Goal: Task Accomplishment & Management: Use online tool/utility

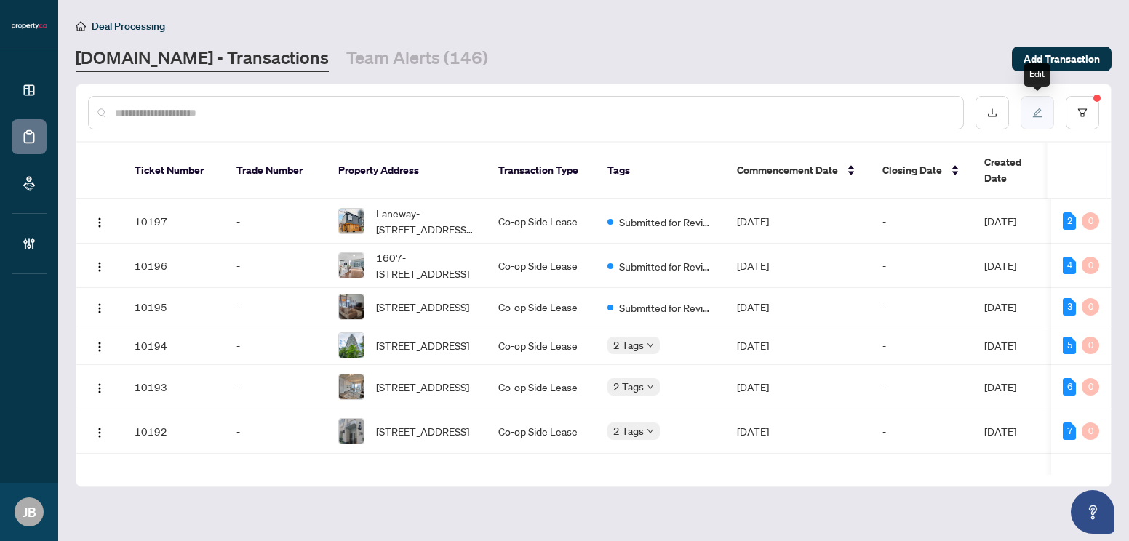
click at [1041, 117] on button "button" at bounding box center [1037, 112] width 33 height 33
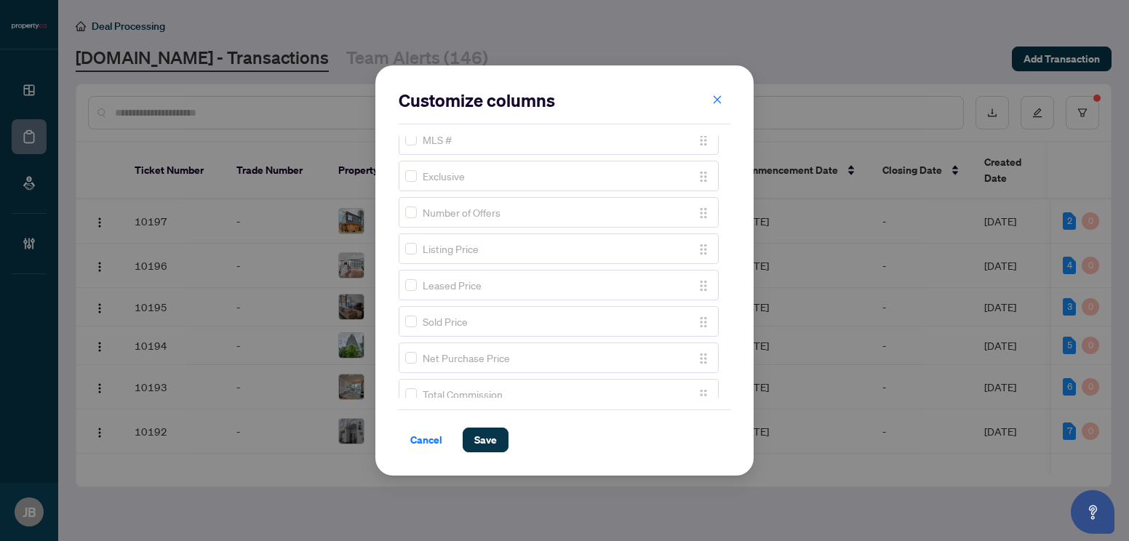
scroll to position [873, 0]
click at [483, 436] on span "Save" at bounding box center [485, 440] width 23 height 23
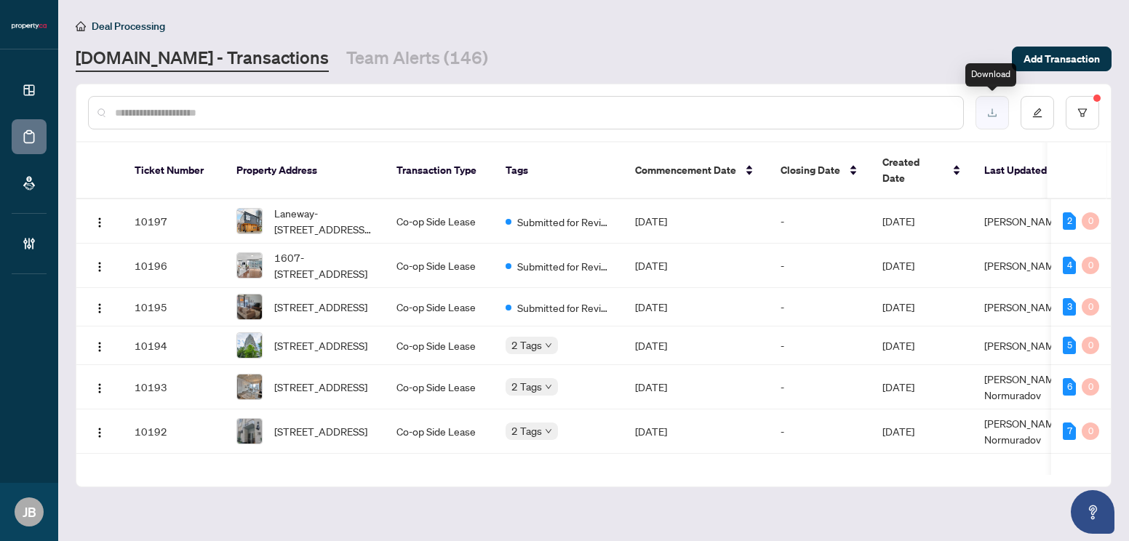
click at [996, 113] on icon "download" at bounding box center [993, 113] width 10 height 10
drag, startPoint x: 752, startPoint y: 17, endPoint x: 757, endPoint y: 31, distance: 14.7
click at [752, 17] on div "Deal Processing" at bounding box center [594, 25] width 1036 height 17
click at [1039, 115] on icon "edit" at bounding box center [1038, 113] width 10 height 10
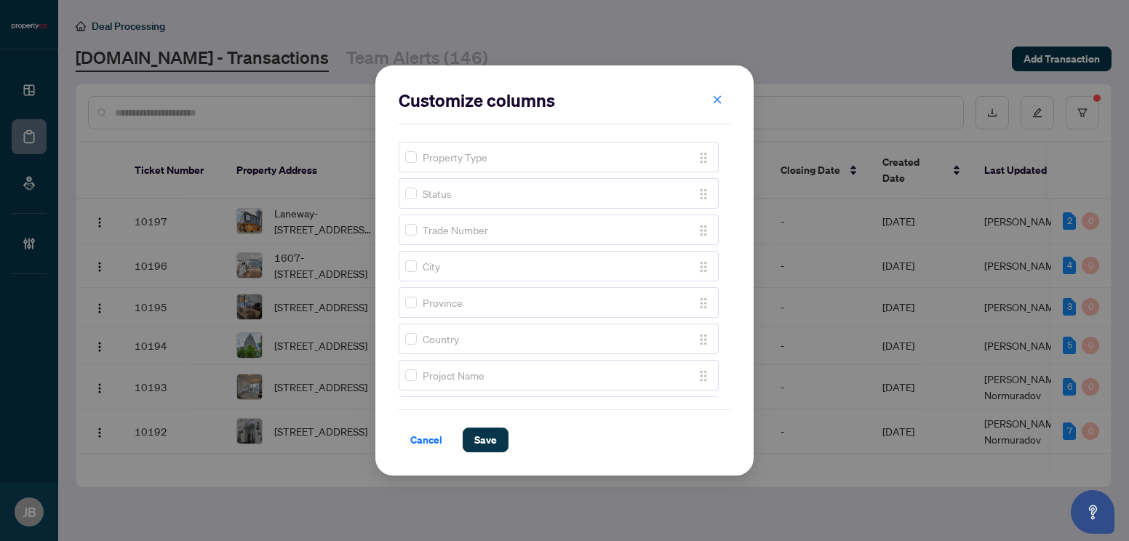
scroll to position [291, 0]
click at [483, 437] on span "Save" at bounding box center [485, 440] width 23 height 23
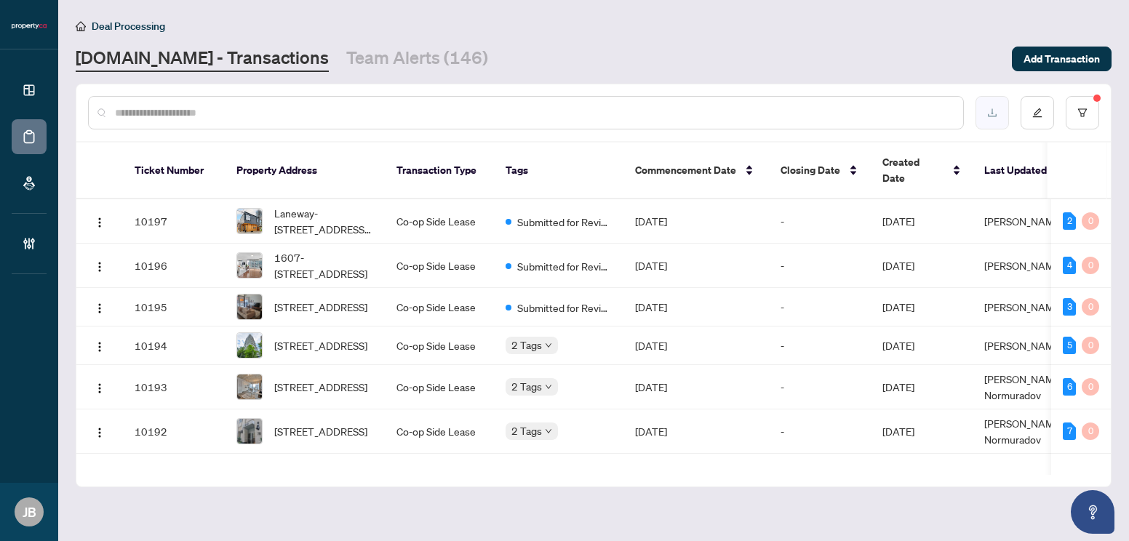
click at [992, 112] on icon "download" at bounding box center [992, 113] width 9 height 8
